Goal: Information Seeking & Learning: Check status

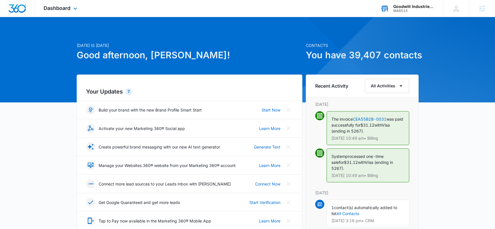
click at [411, 9] on div "M48515" at bounding box center [414, 11] width 42 height 4
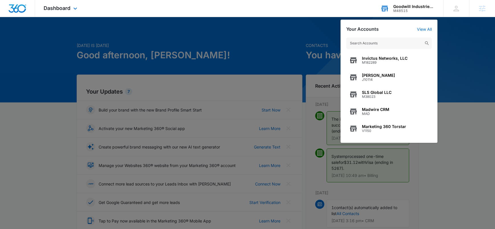
click at [377, 46] on input "text" at bounding box center [388, 43] width 85 height 11
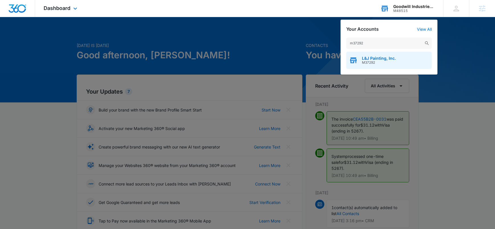
type input "m37292"
click at [374, 59] on span "L&J Painting, Inc." at bounding box center [379, 58] width 34 height 5
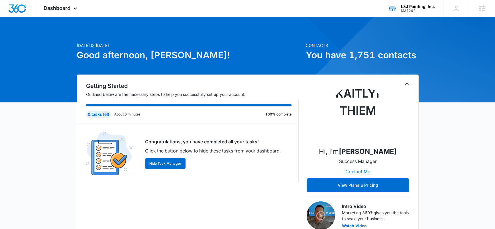
click at [428, 7] on div "L&J Painting, Inc." at bounding box center [418, 6] width 34 height 5
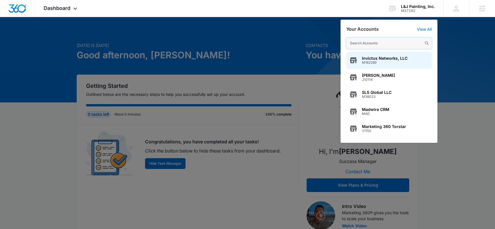
click at [355, 39] on input "text" at bounding box center [388, 43] width 85 height 11
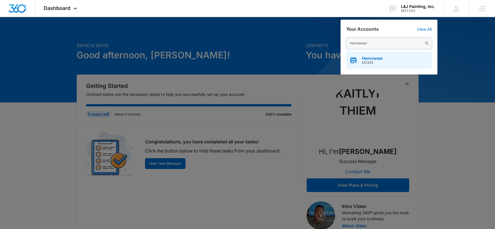
type input "hemowear"
click at [375, 57] on span "Hemowear" at bounding box center [372, 58] width 21 height 5
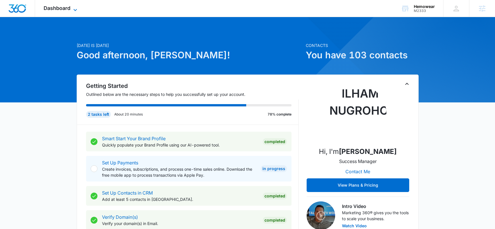
click at [68, 9] on span "Dashboard" at bounding box center [57, 8] width 27 height 6
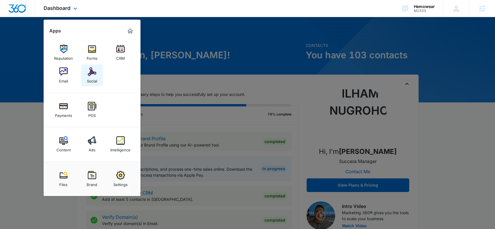
click at [95, 79] on div "Social" at bounding box center [92, 79] width 10 height 7
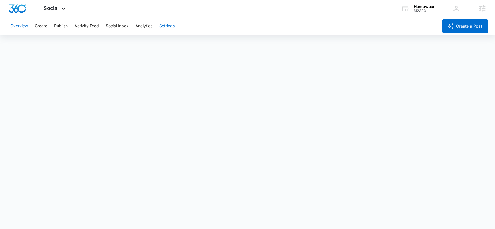
click at [163, 29] on button "Settings" at bounding box center [166, 26] width 15 height 18
click at [170, 28] on button "Settings" at bounding box center [166, 26] width 15 height 18
click at [418, 11] on div "M2333" at bounding box center [424, 11] width 21 height 4
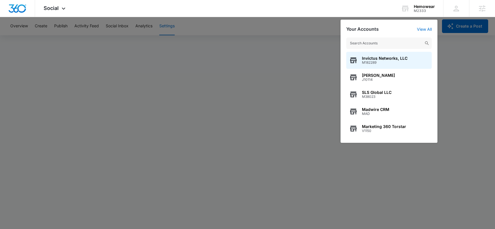
click at [390, 44] on input "text" at bounding box center [388, 43] width 85 height 11
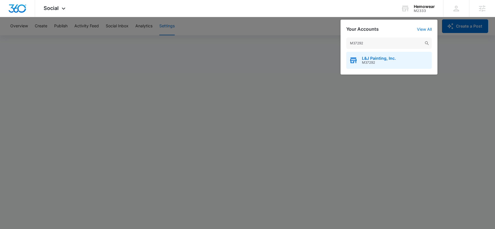
type input "M37292"
click at [403, 60] on div "L&J Painting, Inc. M37292" at bounding box center [388, 60] width 85 height 17
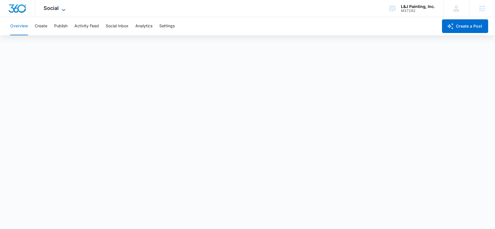
click at [57, 10] on span "Social" at bounding box center [51, 8] width 15 height 6
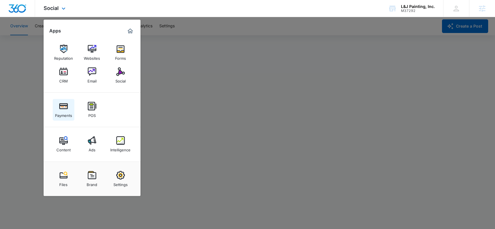
click at [66, 111] on div "Payments" at bounding box center [63, 114] width 17 height 7
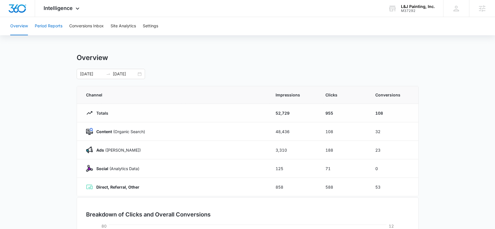
click at [52, 28] on button "Period Reports" at bounding box center [49, 26] width 28 height 18
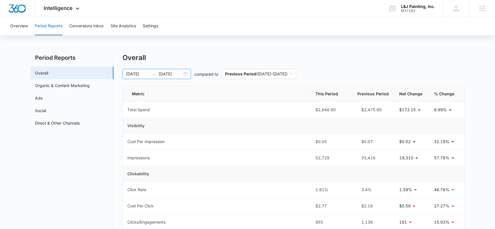
click at [185, 75] on div "08/16/2025 09/15/2025" at bounding box center [157, 74] width 68 height 10
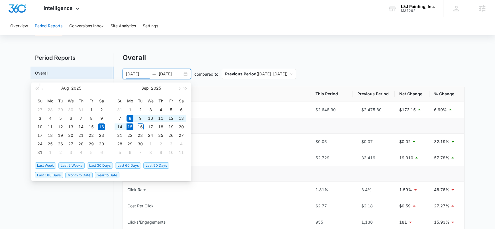
click at [45, 165] on span "Last Week" at bounding box center [45, 166] width 21 height 6
type input "09/08/2025"
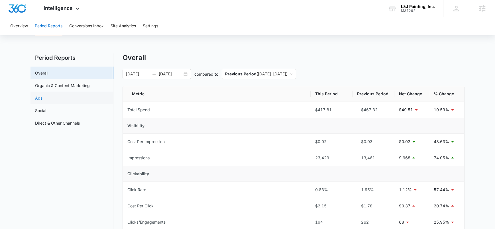
click at [42, 101] on link "Ads" at bounding box center [38, 98] width 7 height 6
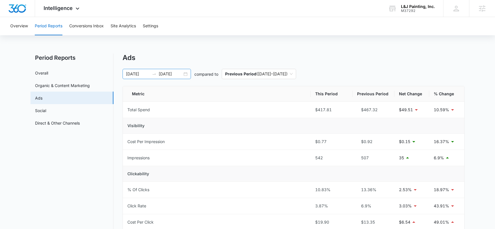
click at [183, 77] on div "[DATE] [DATE]" at bounding box center [157, 74] width 68 height 10
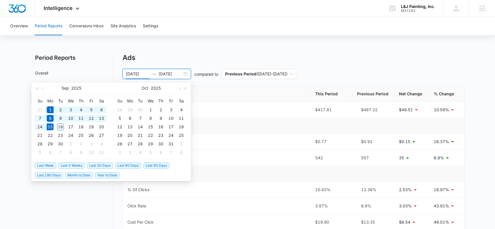
click at [64, 166] on span "Last 2 Weeks" at bounding box center [71, 166] width 26 height 6
type input "09/01/2025"
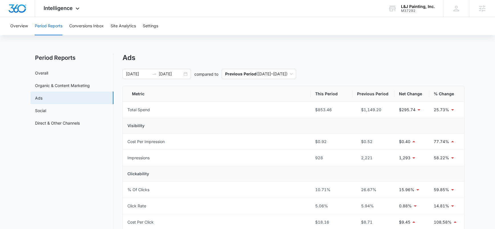
click at [59, 182] on nav "Period Reports Overall Organic & Content Marketing Ads Social Direct & Other Ch…" at bounding box center [71, 233] width 83 height 358
click at [55, 17] on button "Period Reports" at bounding box center [49, 26] width 28 height 18
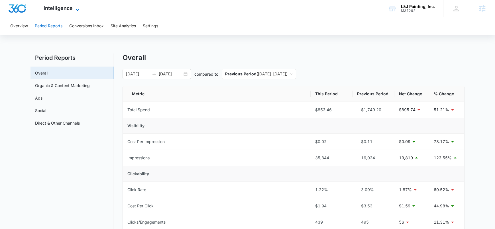
click at [61, 10] on span "Intelligence" at bounding box center [58, 8] width 29 height 6
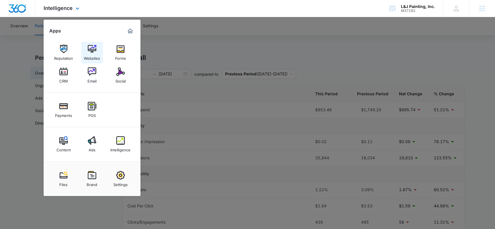
click at [91, 47] on img at bounding box center [92, 49] width 9 height 9
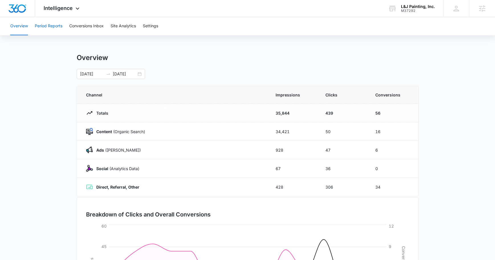
click at [54, 26] on button "Period Reports" at bounding box center [49, 26] width 28 height 18
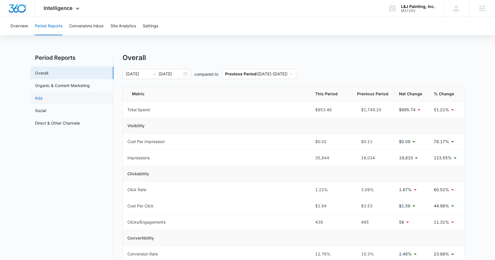
click at [42, 95] on link "Ads" at bounding box center [38, 98] width 7 height 6
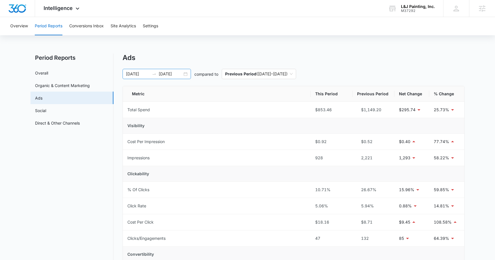
click at [186, 72] on div "09/01/2025 09/15/2025" at bounding box center [157, 74] width 68 height 10
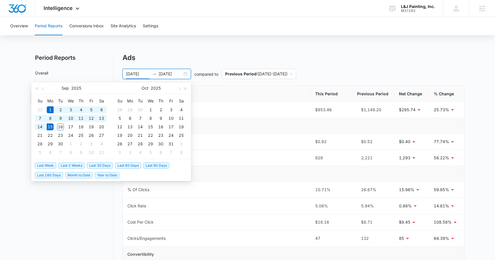
click at [209, 48] on div "Overview Period Reports Conversions Inbox Site Analytics Settings Period Report…" at bounding box center [247, 217] width 495 height 401
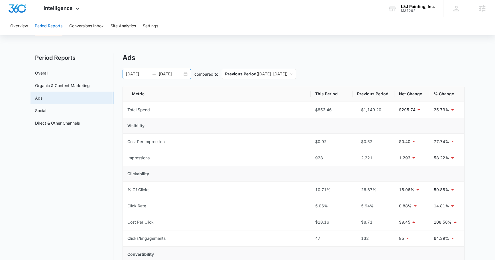
click at [185, 74] on div "09/01/2025 09/15/2025" at bounding box center [157, 74] width 68 height 10
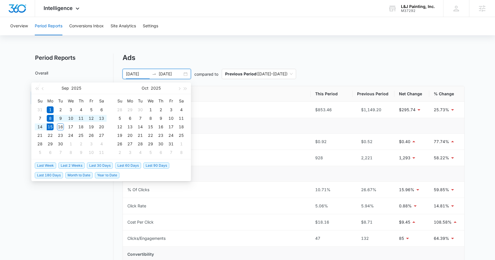
click at [49, 166] on span "Last Week" at bounding box center [45, 166] width 21 height 6
type input "09/08/2025"
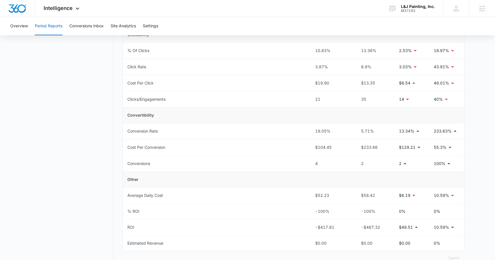
scroll to position [144, 0]
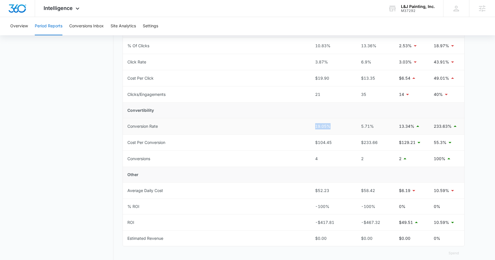
drag, startPoint x: 311, startPoint y: 125, endPoint x: 339, endPoint y: 128, distance: 28.4
click at [339, 128] on td "19.05%" at bounding box center [332, 127] width 42 height 16
click at [274, 176] on td "Other" at bounding box center [293, 175] width 341 height 16
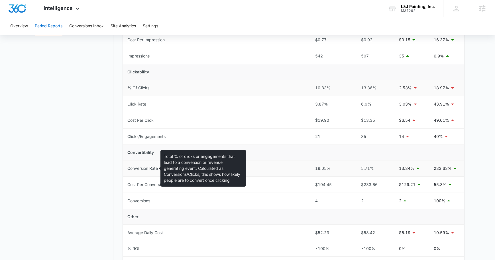
scroll to position [107, 0]
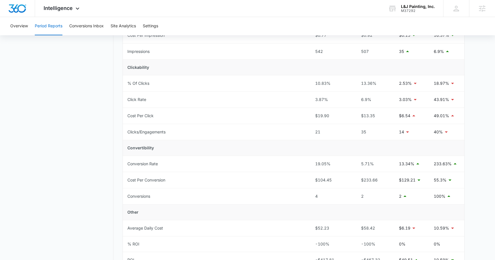
click at [91, 178] on nav "Period Reports Overall Organic & Content Marketing Ads Social Direct & Other Ch…" at bounding box center [71, 126] width 83 height 358
click at [65, 8] on span "Intelligence" at bounding box center [58, 8] width 29 height 6
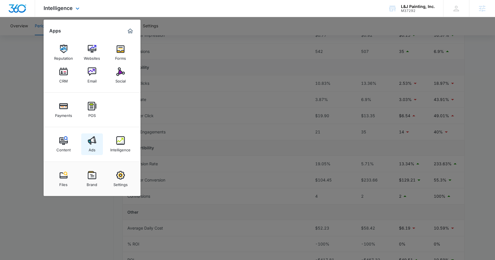
click at [91, 141] on img at bounding box center [92, 140] width 9 height 9
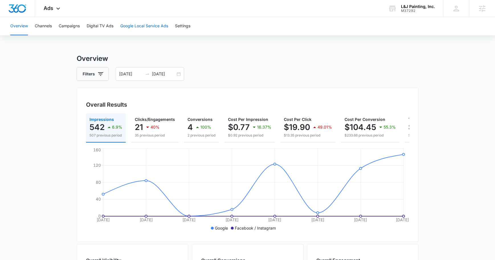
click at [138, 29] on button "Google Local Service Ads" at bounding box center [144, 26] width 48 height 18
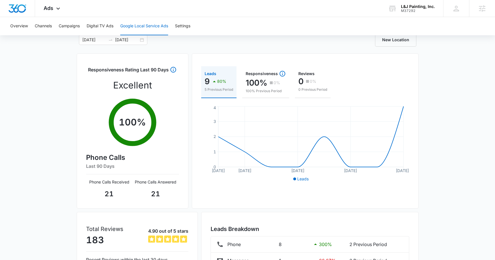
scroll to position [34, 0]
click at [140, 40] on div "[DATE] [DATE]" at bounding box center [113, 40] width 68 height 10
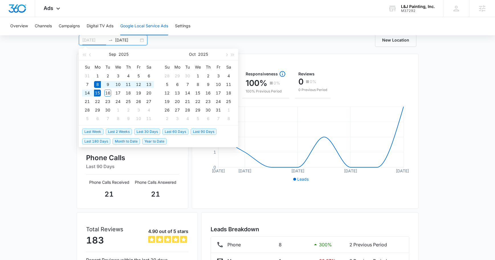
type input "[DATE]"
click at [73, 106] on div "Google Local Service Ads Beta [DATE] [DATE] [DATE] Su Mo Tu We Th Fr Sa 31 1 2 …" at bounding box center [247, 167] width 495 height 297
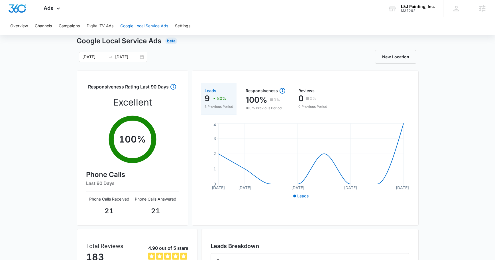
scroll to position [18, 0]
click at [60, 145] on div "Google Local Service Ads Beta [DATE] [DATE] [DATE] Su Mo Tu We Th Fr Sa 31 1 2 …" at bounding box center [247, 184] width 495 height 297
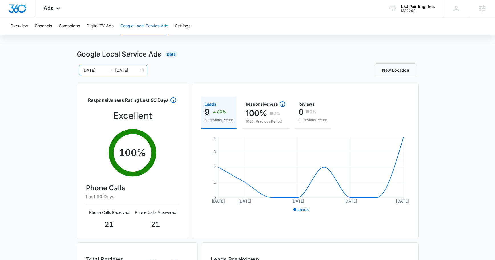
scroll to position [3, 0]
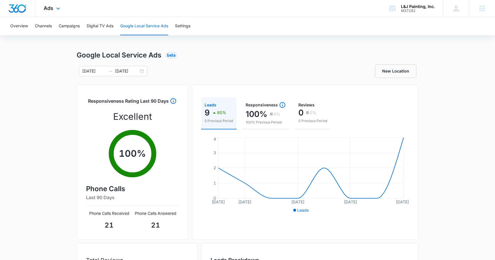
click at [54, 8] on div "Ads Apps Reputation Websites Forms CRM Email Social Payments POS Content Ads In…" at bounding box center [52, 8] width 35 height 17
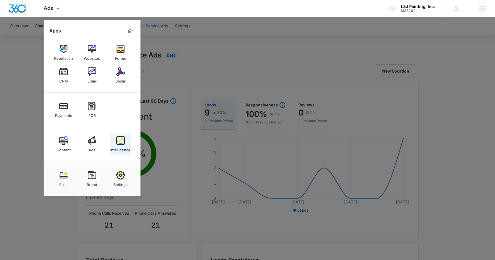
click at [119, 144] on img at bounding box center [120, 140] width 9 height 9
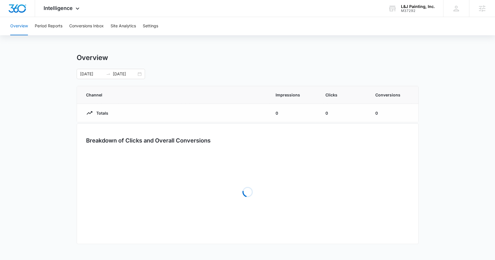
click at [55, 145] on main "Overview [DATE] [DATE] Channel Impressions Clicks Conversions Totals 0 0 0 Brea…" at bounding box center [247, 153] width 495 height 199
click at [50, 25] on button "Period Reports" at bounding box center [49, 26] width 28 height 18
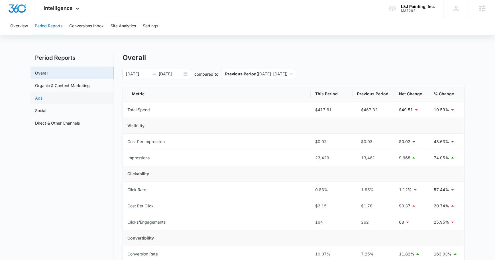
click at [42, 95] on link "Ads" at bounding box center [38, 98] width 7 height 6
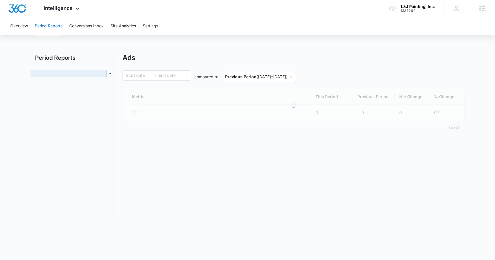
type input "[DATE]"
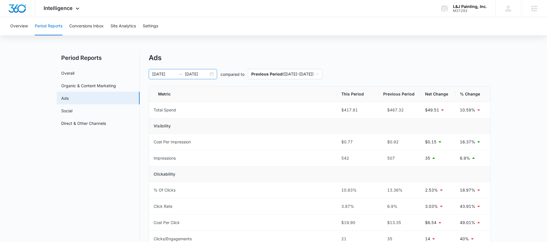
click at [212, 75] on div "[DATE] [DATE]" at bounding box center [183, 74] width 68 height 10
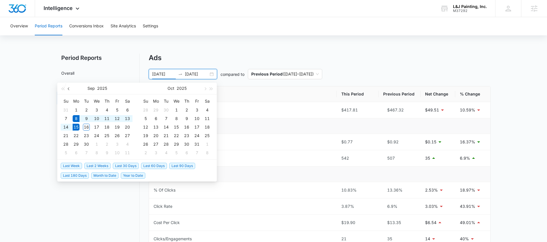
click at [70, 89] on button "button" at bounding box center [69, 88] width 6 height 11
type input "[DATE]"
click at [85, 109] on div "1" at bounding box center [86, 110] width 7 height 7
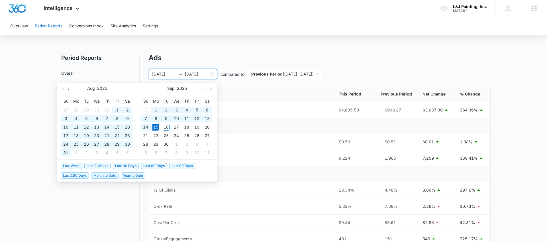
click at [69, 89] on span "button" at bounding box center [69, 88] width 3 height 3
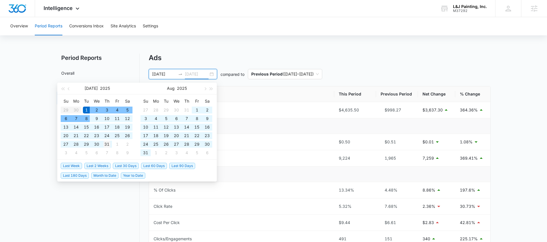
type input "[DATE]"
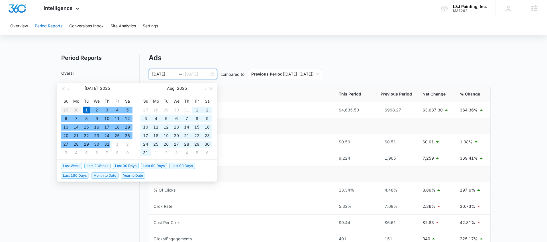
click at [107, 144] on div "31" at bounding box center [106, 144] width 7 height 7
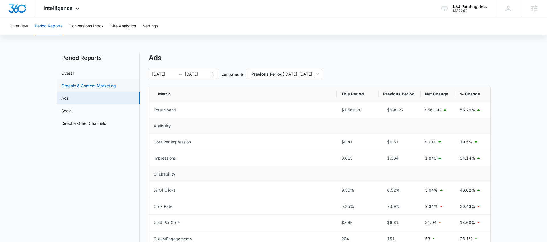
click at [79, 89] on link "Organic & Content Marketing" at bounding box center [88, 86] width 55 height 6
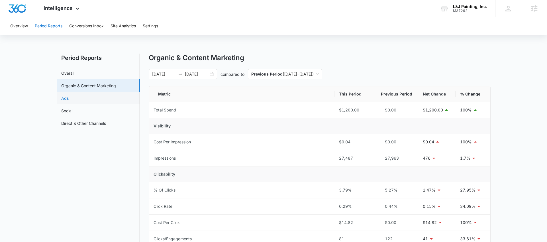
click at [69, 97] on link "Ads" at bounding box center [64, 98] width 7 height 6
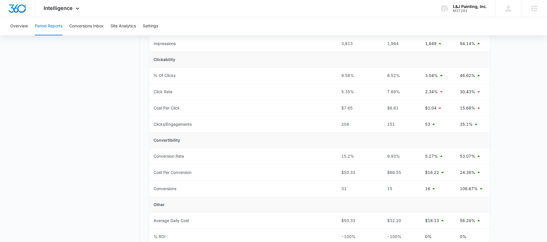
scroll to position [114, 0]
drag, startPoint x: 342, startPoint y: 191, endPoint x: 348, endPoint y: 191, distance: 6.0
click at [348, 191] on div "31" at bounding box center [357, 189] width 33 height 6
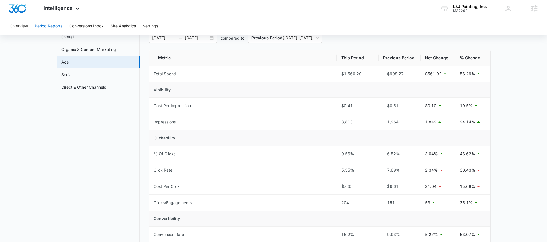
scroll to position [26, 0]
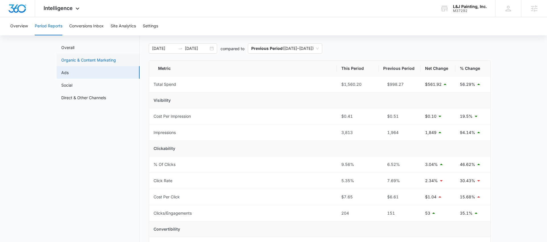
click at [116, 57] on link "Organic & Content Marketing" at bounding box center [88, 60] width 55 height 6
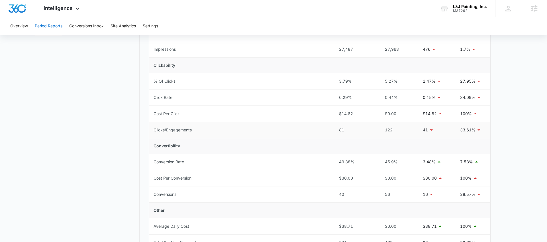
scroll to position [121, 0]
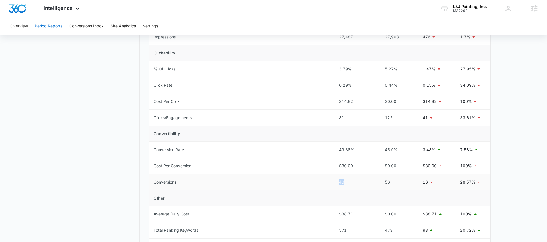
drag, startPoint x: 354, startPoint y: 181, endPoint x: 330, endPoint y: 181, distance: 23.6
click at [330, 181] on tr "Conversions 40 56 16 28.57%" at bounding box center [319, 182] width 341 height 16
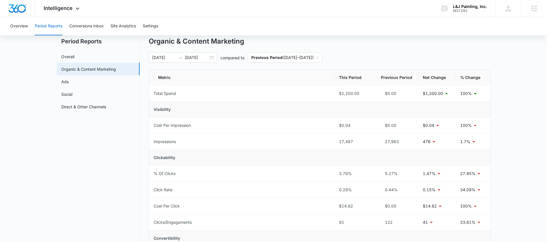
scroll to position [16, 0]
click at [68, 82] on link "Ads" at bounding box center [64, 82] width 7 height 6
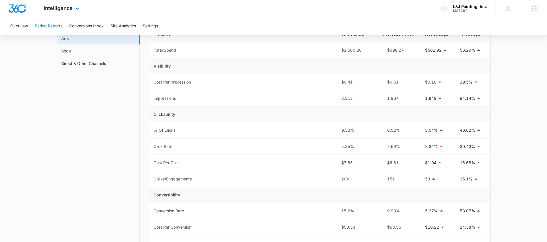
scroll to position [58, 0]
